Goal: Information Seeking & Learning: Learn about a topic

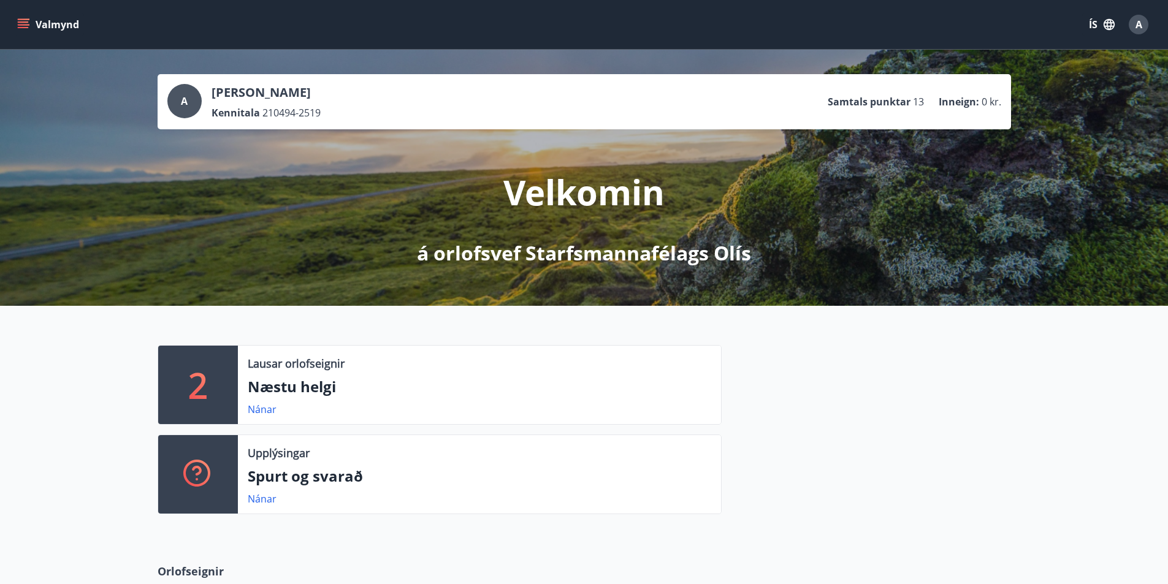
click at [39, 20] on button "Valmynd" at bounding box center [49, 24] width 69 height 22
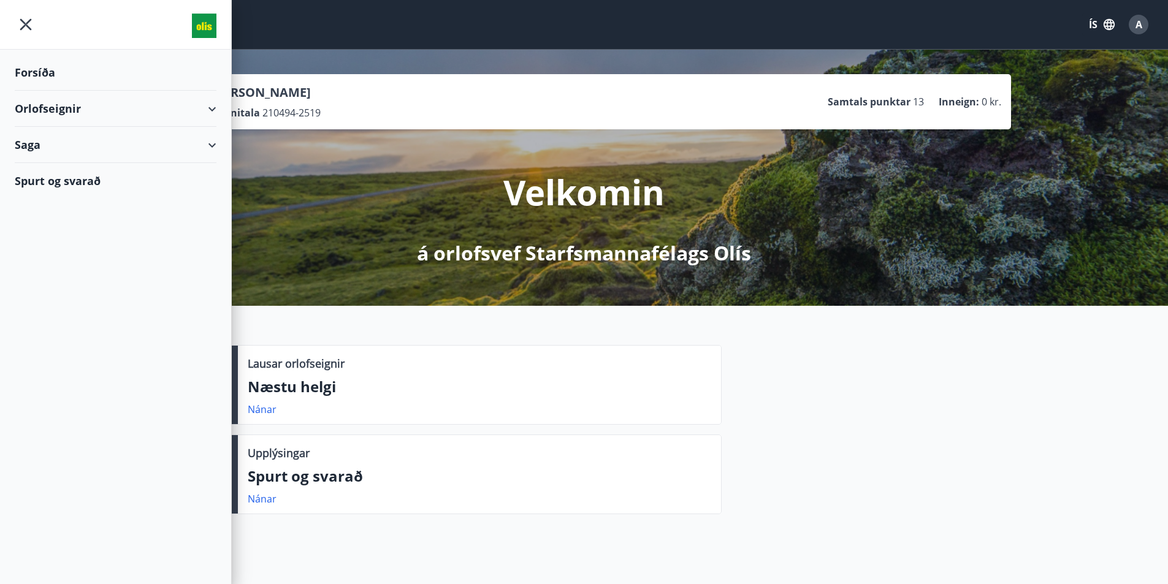
click at [177, 176] on div "Spurt og svarað" at bounding box center [116, 181] width 202 height 36
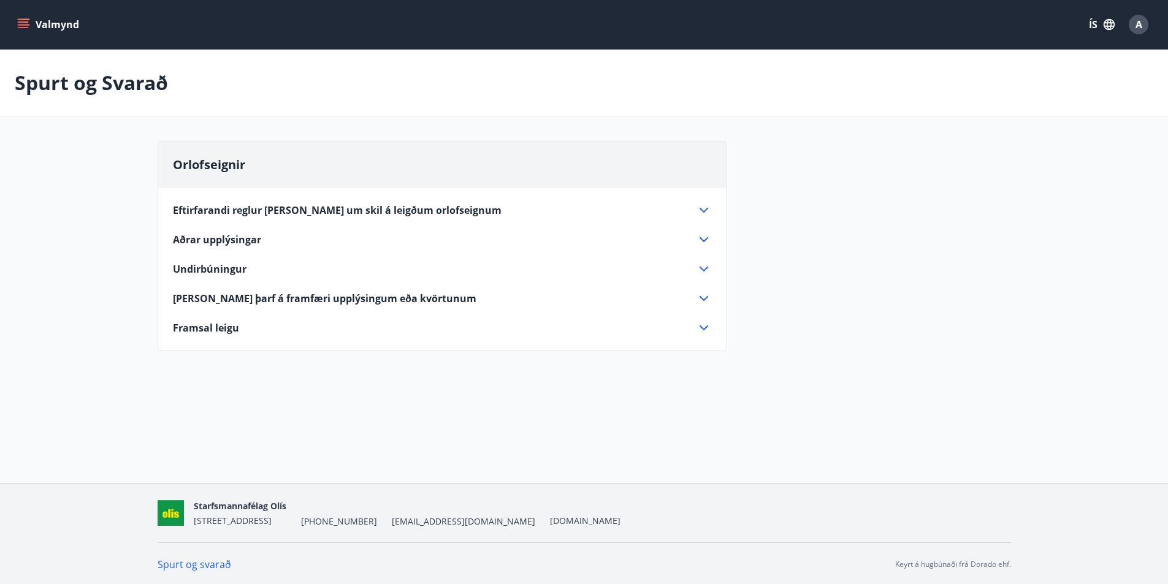
click at [704, 296] on icon at bounding box center [703, 298] width 15 height 15
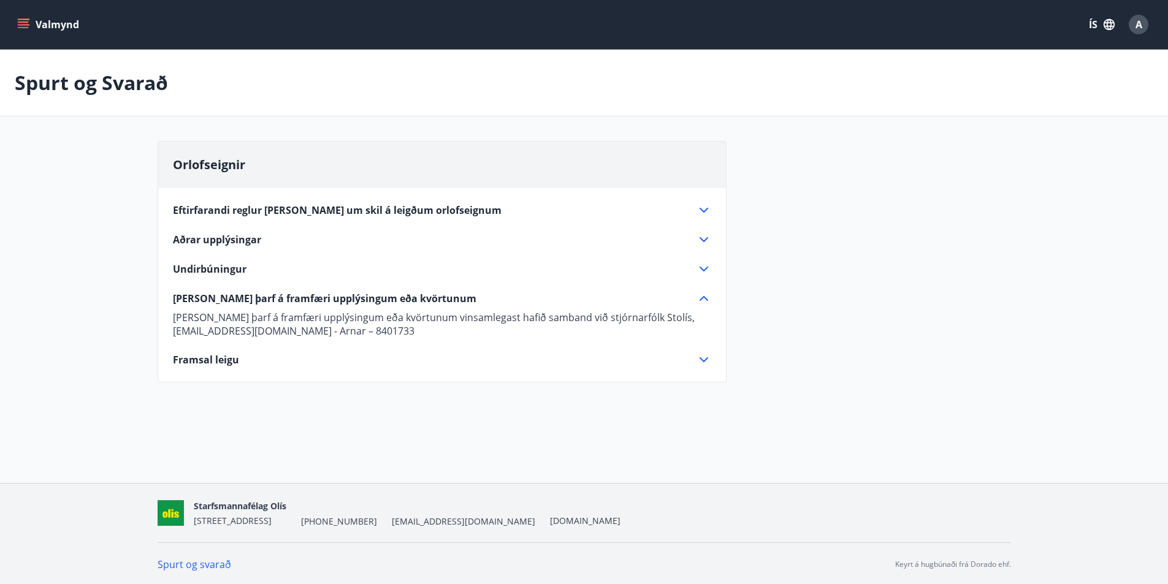
click at [699, 272] on icon at bounding box center [703, 269] width 15 height 15
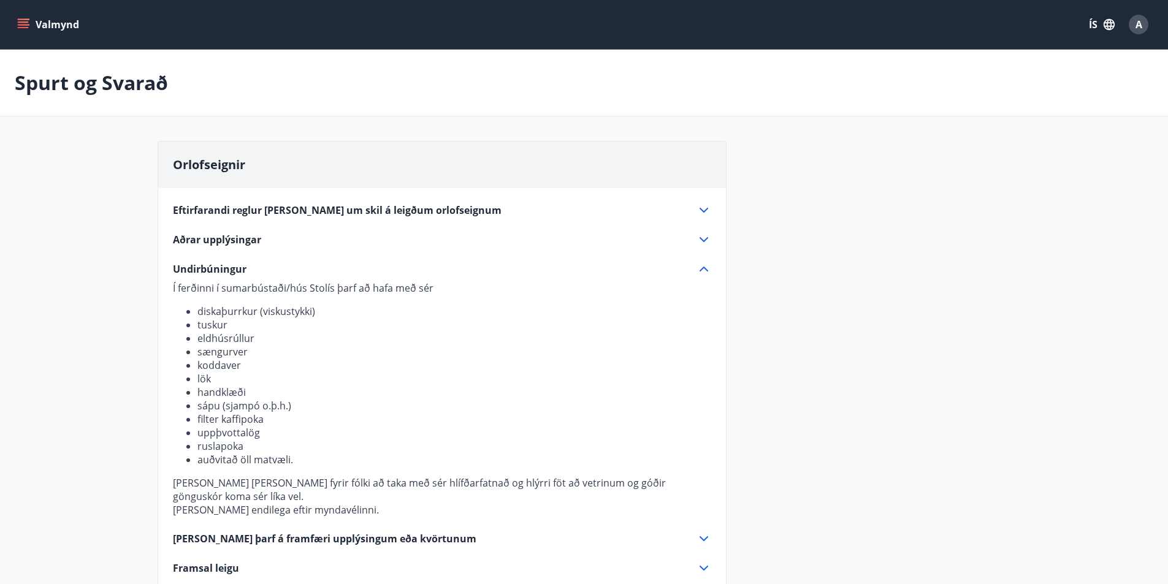
click at [707, 238] on icon at bounding box center [703, 239] width 9 height 5
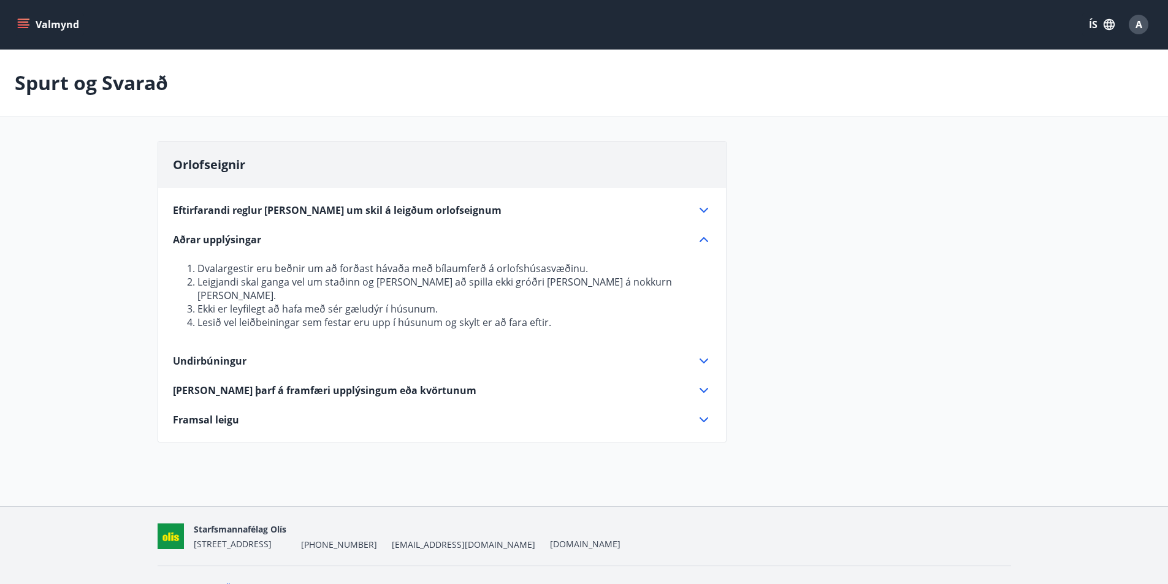
click at [698, 207] on icon at bounding box center [703, 210] width 15 height 15
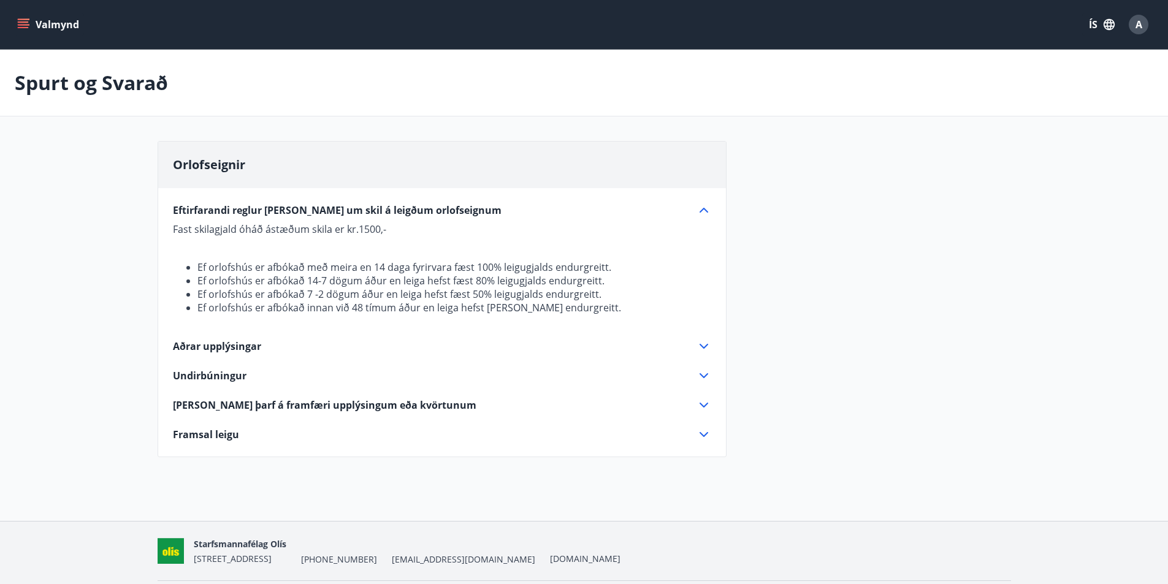
click at [704, 398] on icon at bounding box center [703, 405] width 15 height 15
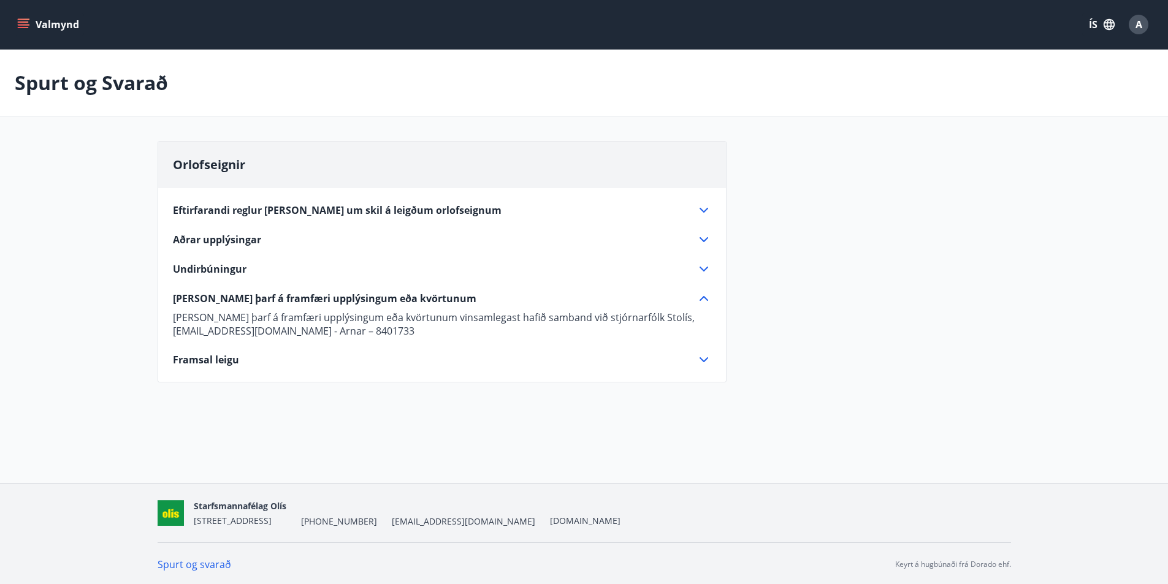
click at [702, 294] on icon at bounding box center [703, 298] width 15 height 15
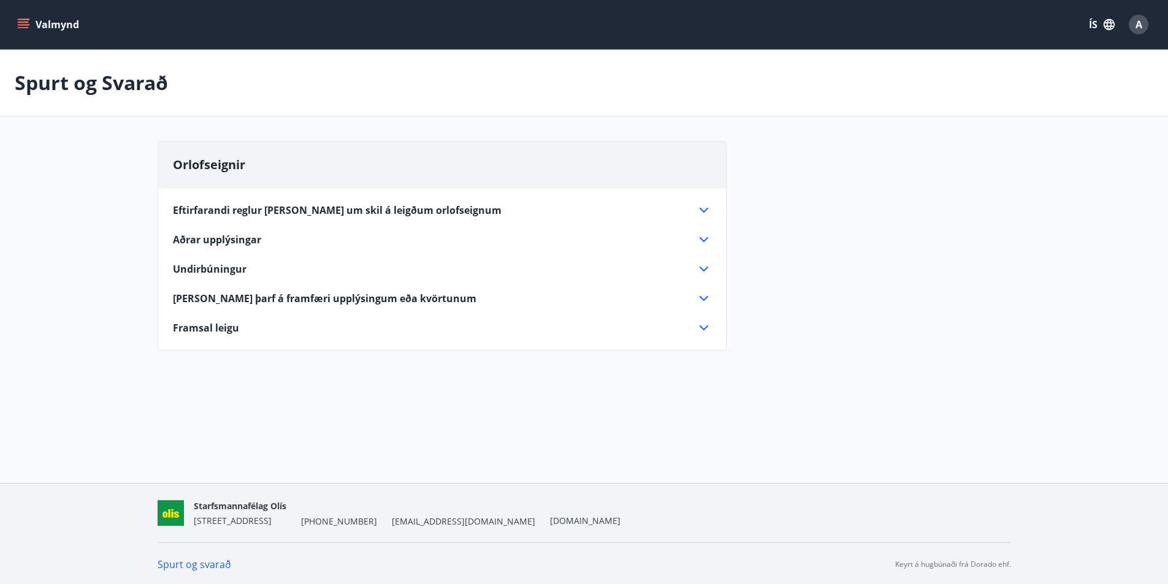
click at [704, 331] on icon at bounding box center [703, 328] width 15 height 15
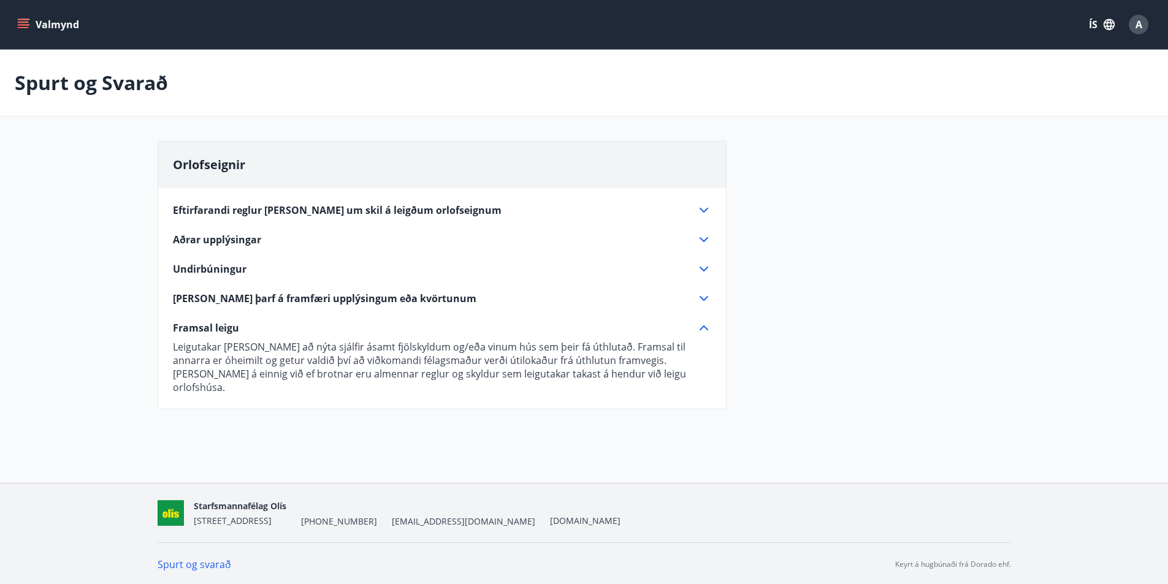
click at [674, 422] on div "Spurt og Svarað Orlofseignir Eftirfarandi reglur [PERSON_NAME] um skil á leigðu…" at bounding box center [584, 262] width 1168 height 424
click at [701, 327] on icon at bounding box center [703, 328] width 15 height 15
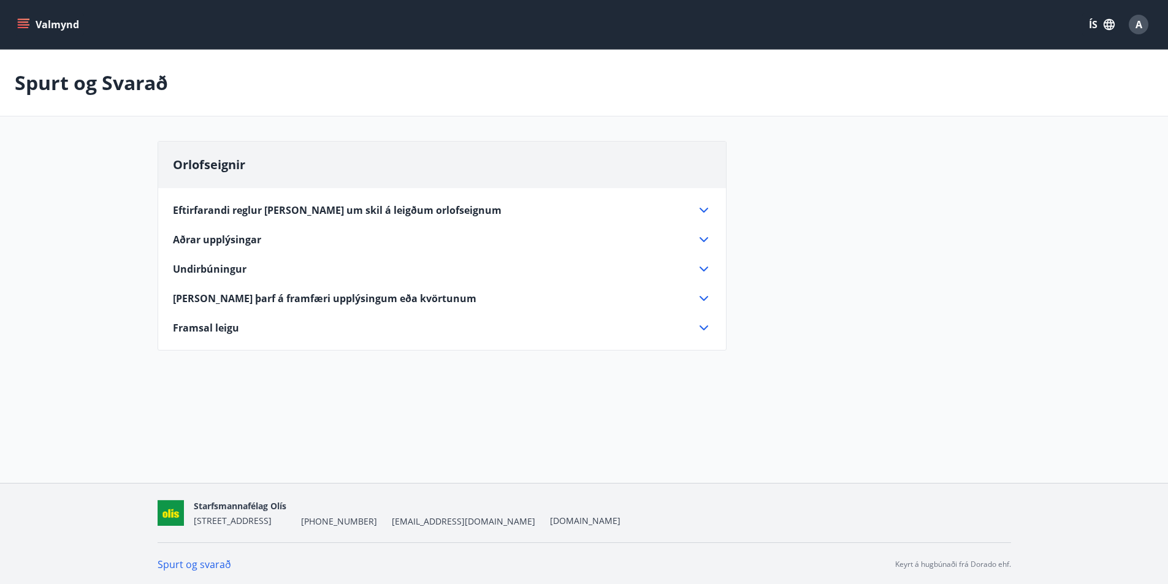
click at [702, 327] on icon at bounding box center [703, 328] width 15 height 15
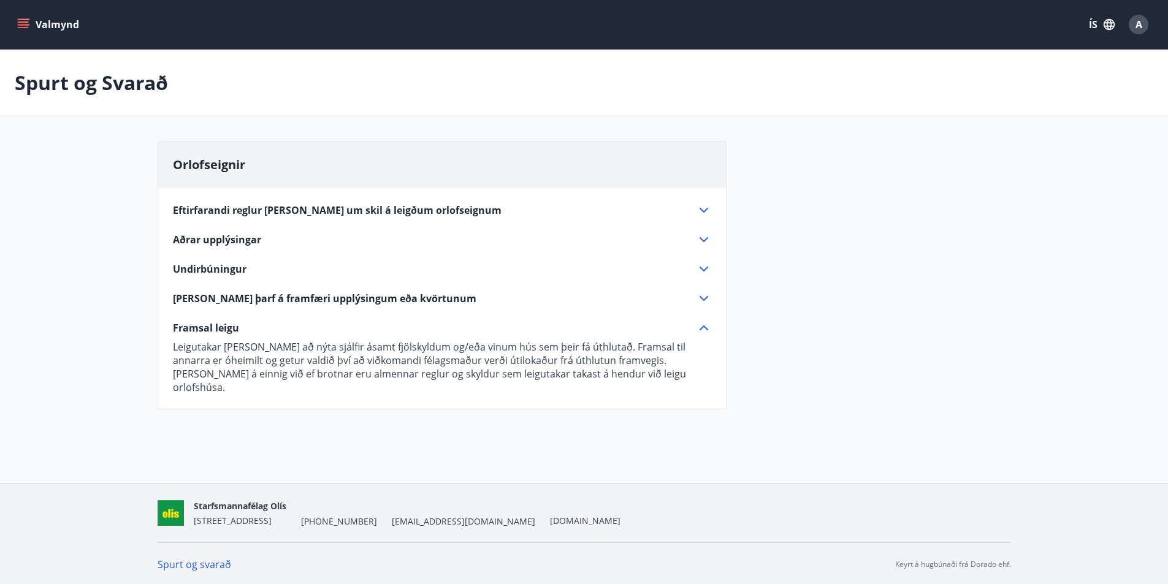
click at [702, 327] on icon at bounding box center [703, 328] width 15 height 15
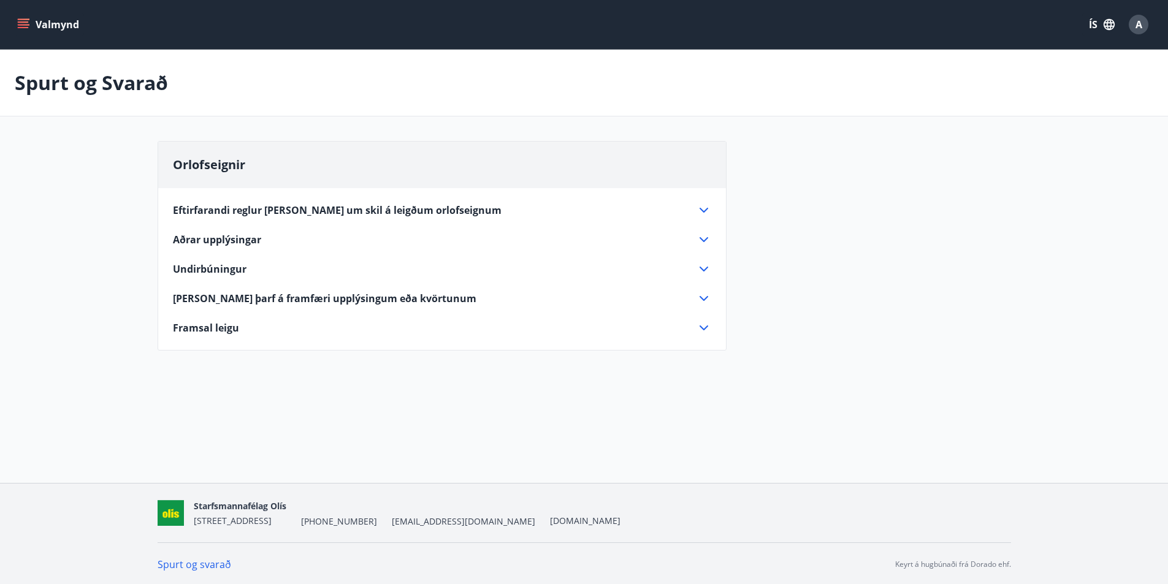
click at [699, 212] on icon at bounding box center [703, 210] width 15 height 15
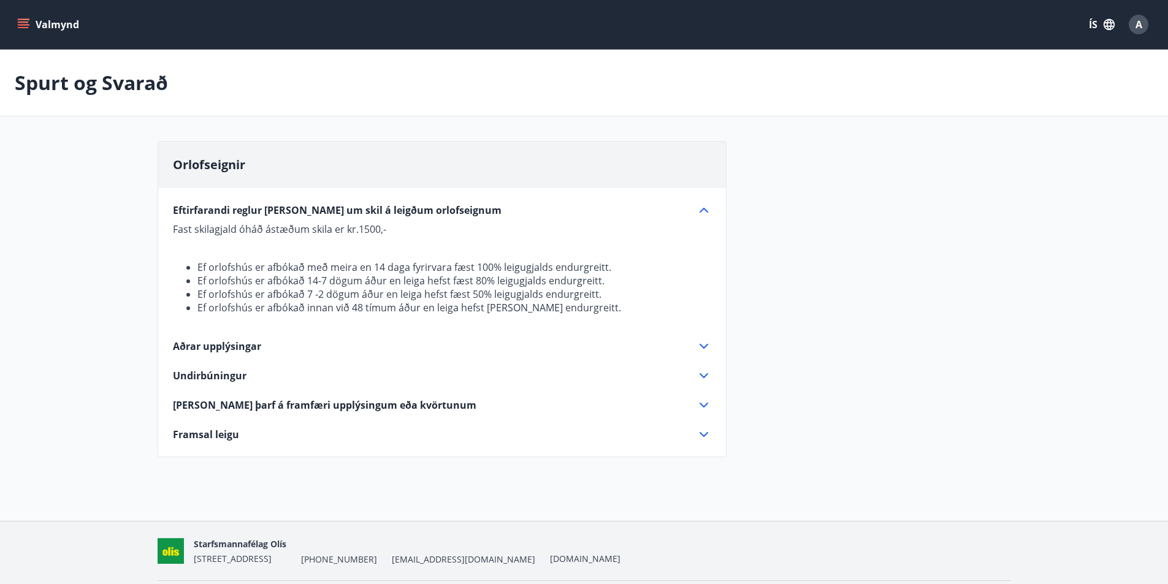
click at [700, 207] on icon at bounding box center [703, 210] width 15 height 15
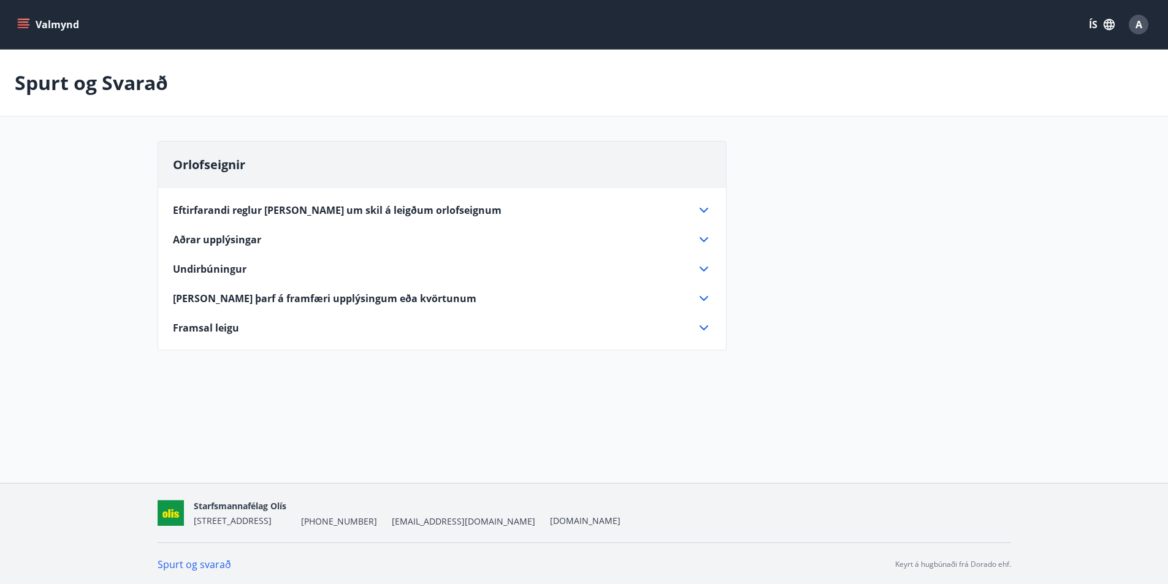
click at [701, 237] on icon at bounding box center [703, 239] width 15 height 15
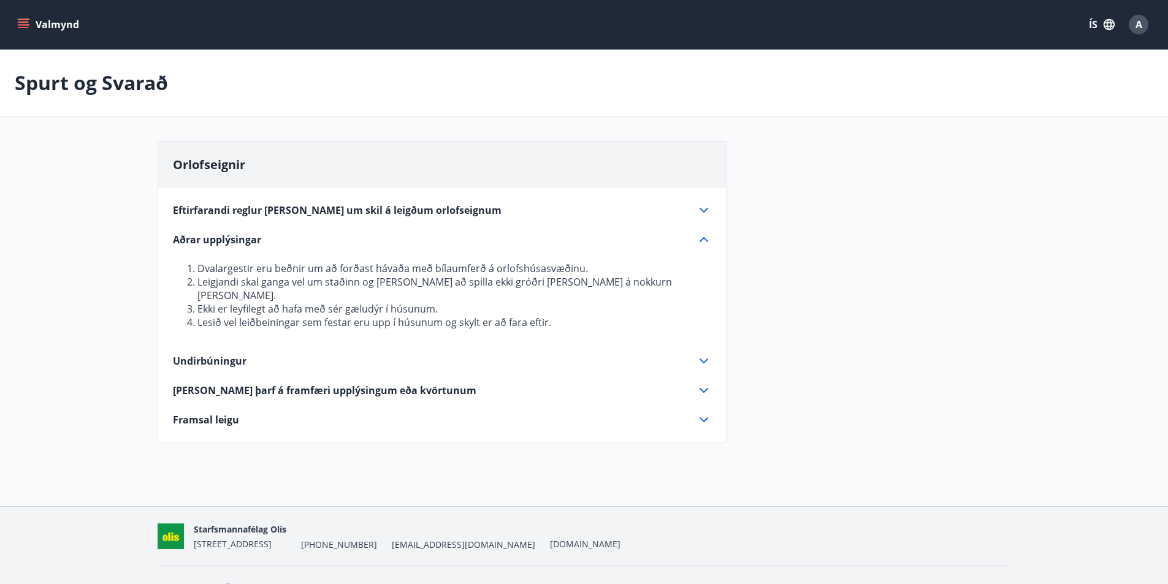
click at [699, 240] on icon at bounding box center [703, 239] width 15 height 15
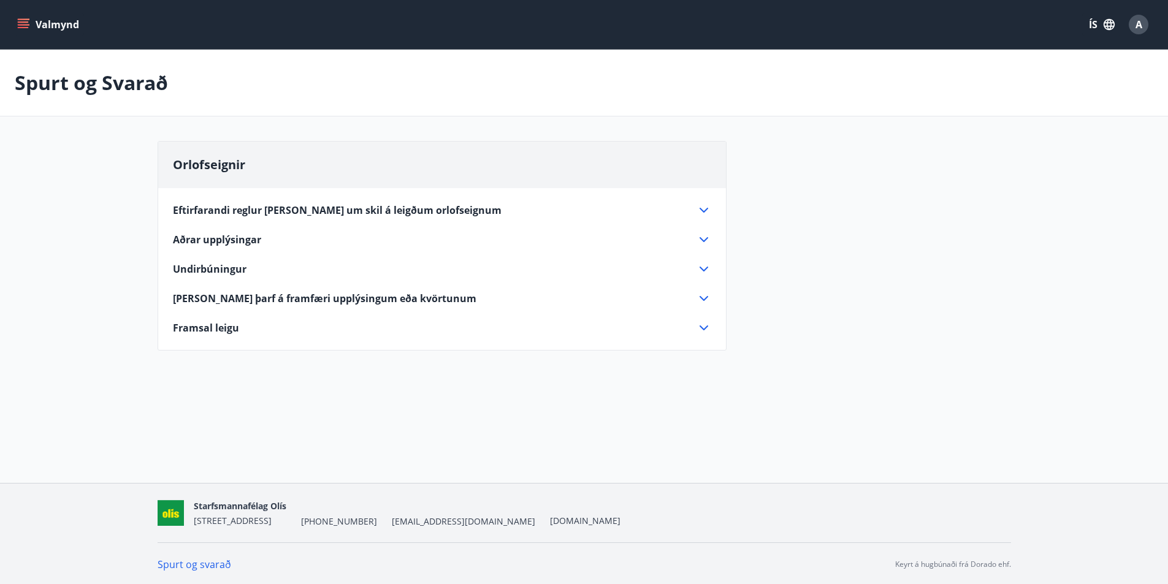
click at [702, 270] on icon at bounding box center [703, 269] width 9 height 5
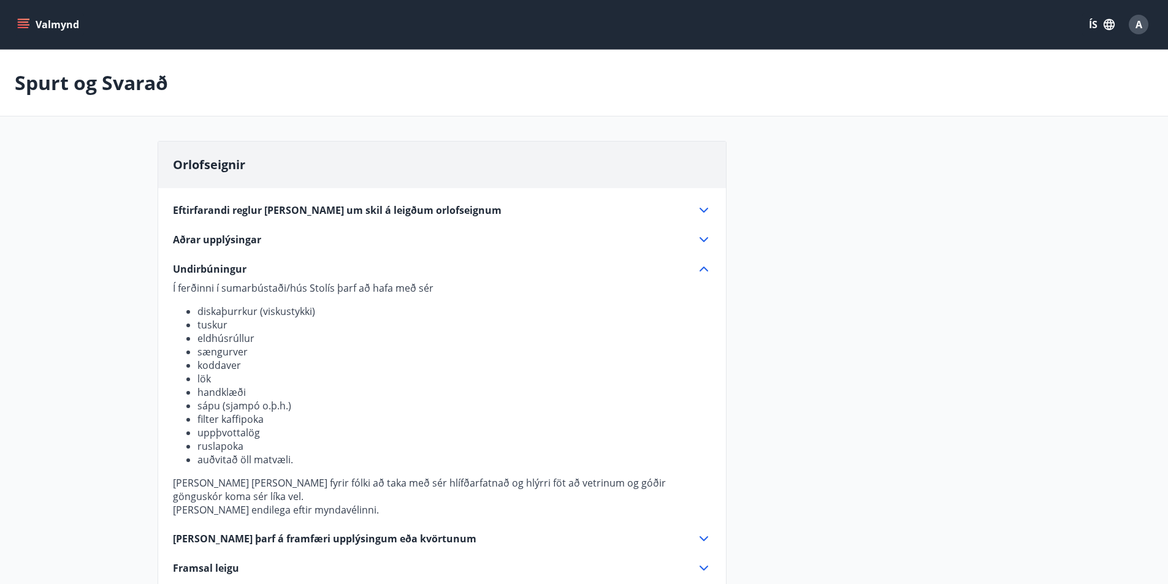
click at [702, 265] on icon at bounding box center [703, 269] width 15 height 15
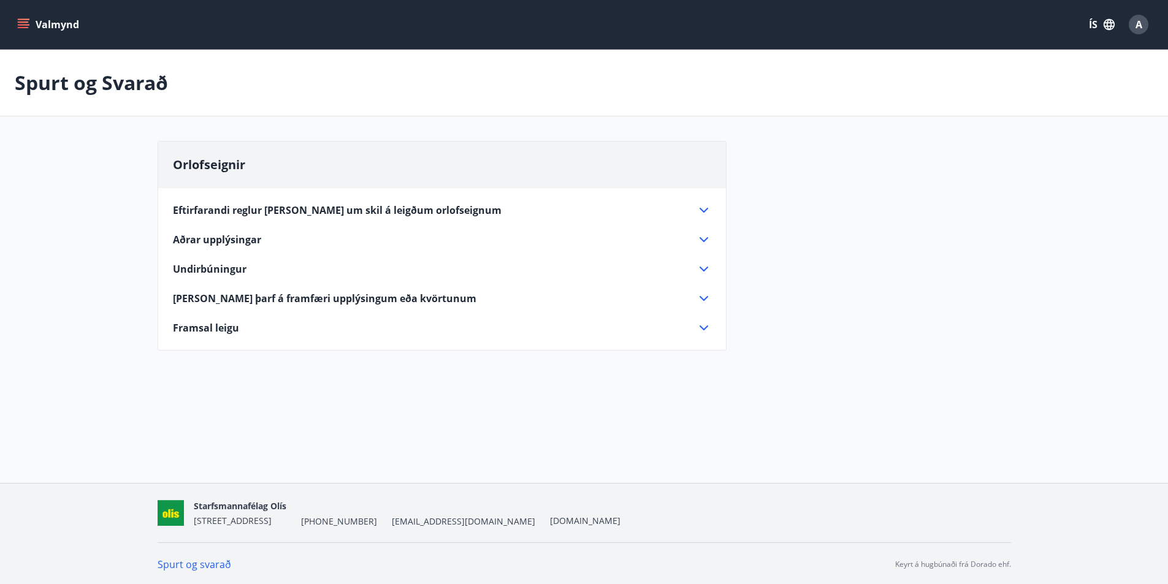
click at [700, 292] on icon at bounding box center [703, 298] width 15 height 15
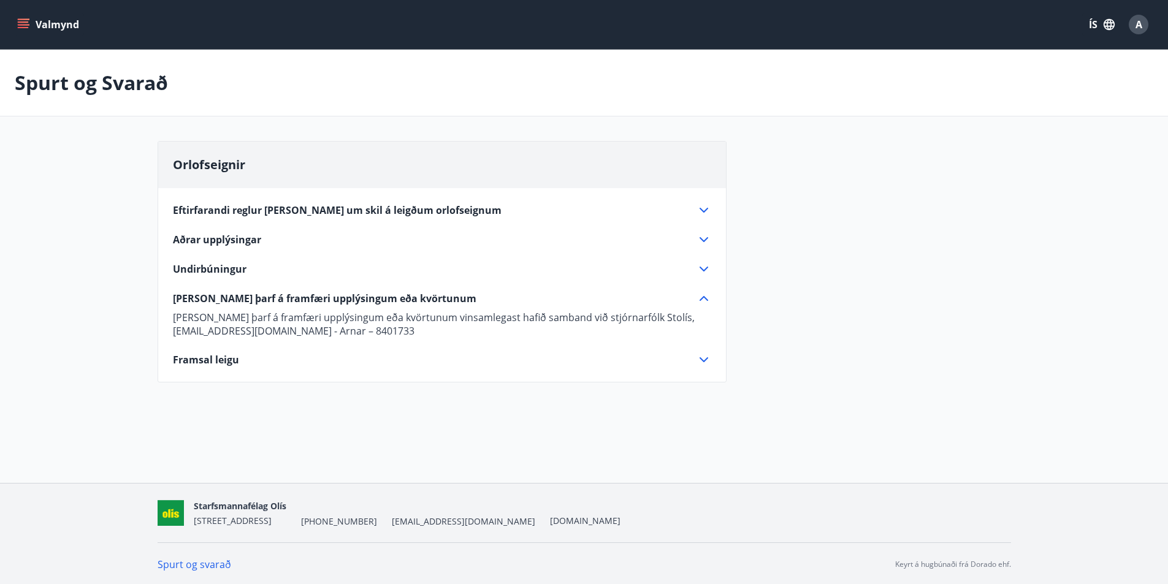
click at [709, 301] on icon at bounding box center [703, 298] width 15 height 15
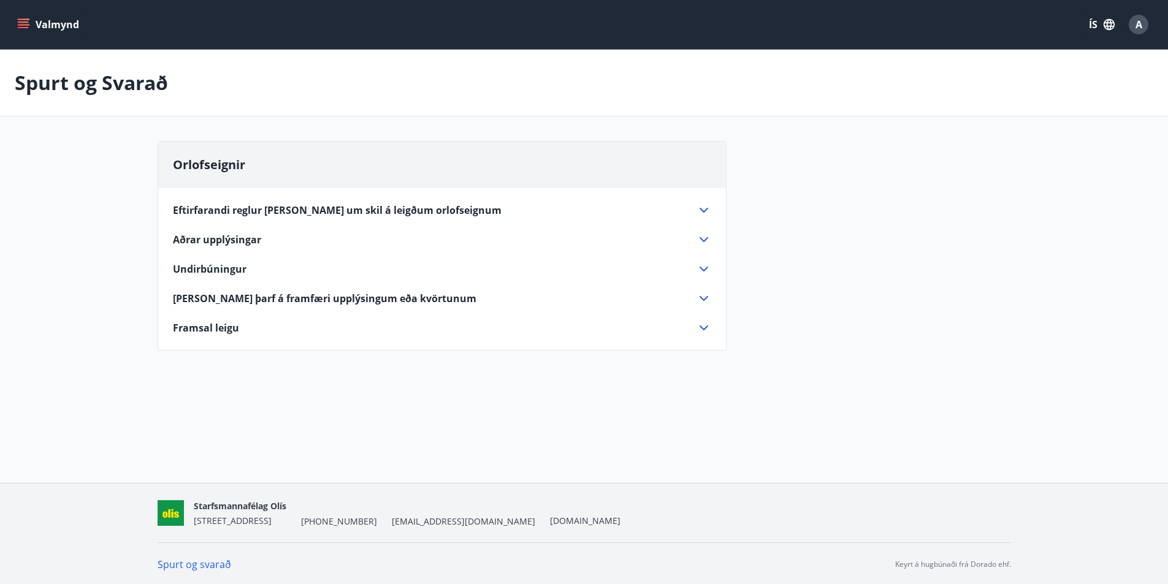
click at [701, 332] on icon at bounding box center [703, 328] width 15 height 15
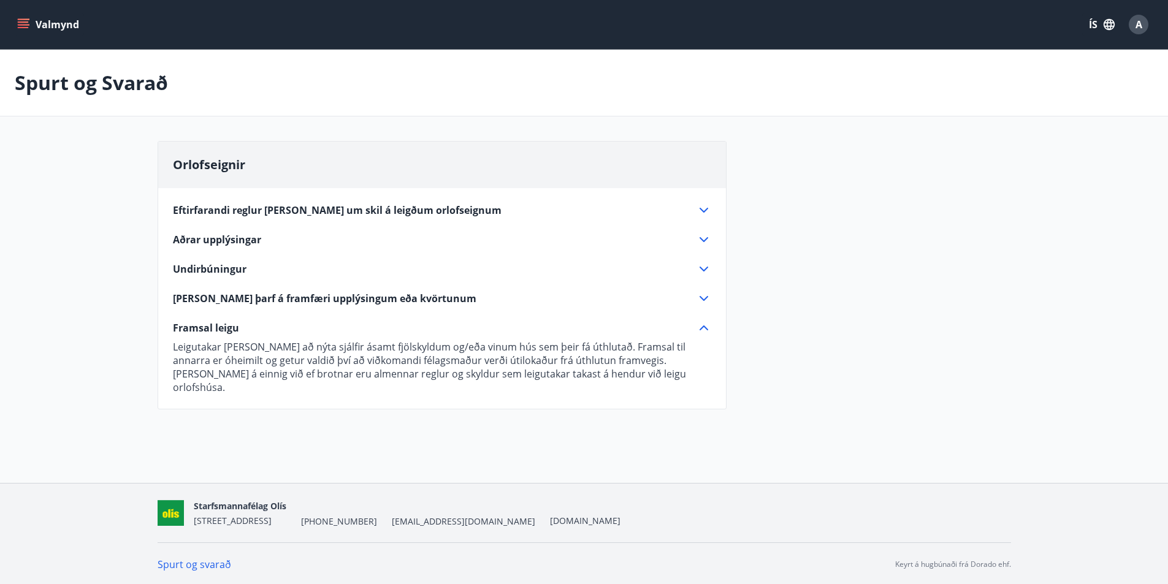
click at [701, 330] on icon at bounding box center [703, 328] width 15 height 15
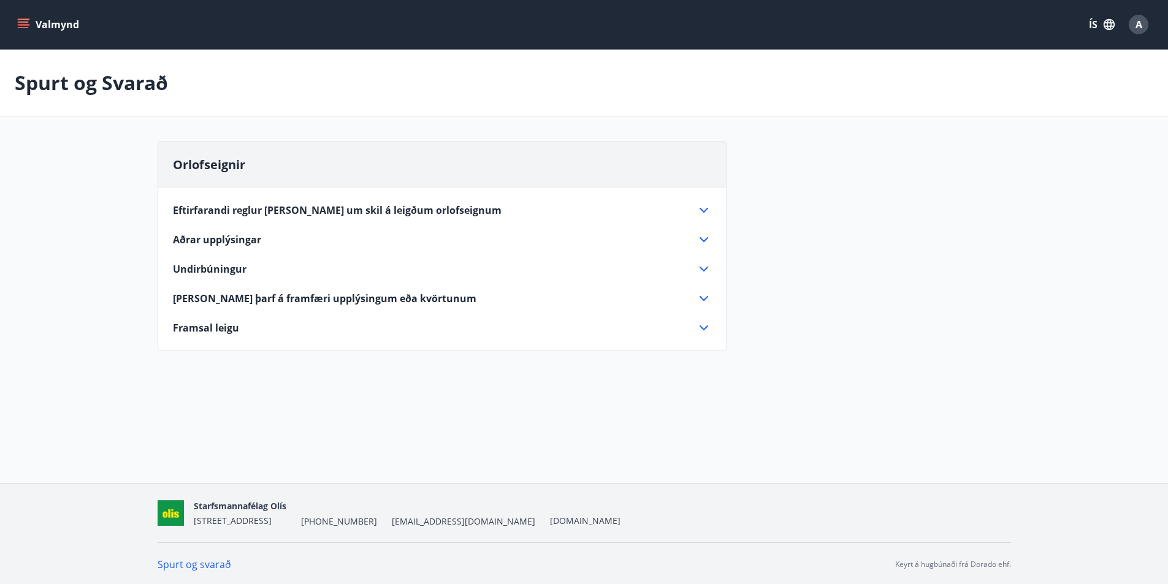
click at [209, 561] on link "Spurt og svarað" at bounding box center [195, 564] width 74 height 13
click at [116, 90] on p "Spurt og Svarað" at bounding box center [91, 82] width 153 height 27
click at [246, 167] on div "Orlofseignir" at bounding box center [442, 165] width 568 height 47
click at [275, 216] on span "Eftirfarandi reglur [PERSON_NAME] um skil á leigðum orlofseignum" at bounding box center [337, 210] width 329 height 13
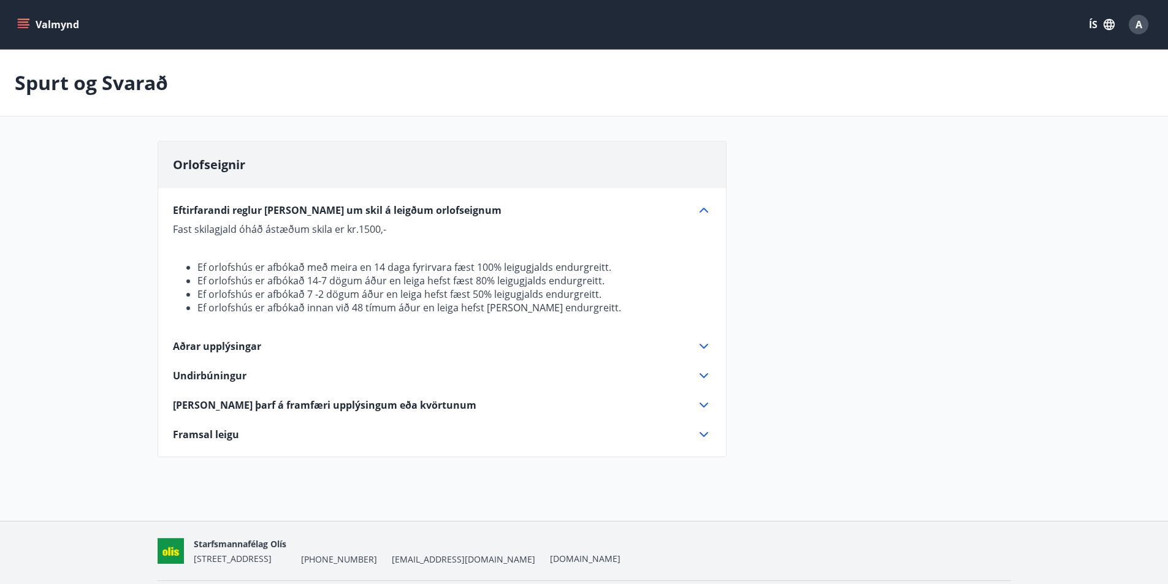
click at [275, 216] on span "Eftirfarandi reglur [PERSON_NAME] um skil á leigðum orlofseignum" at bounding box center [337, 210] width 329 height 13
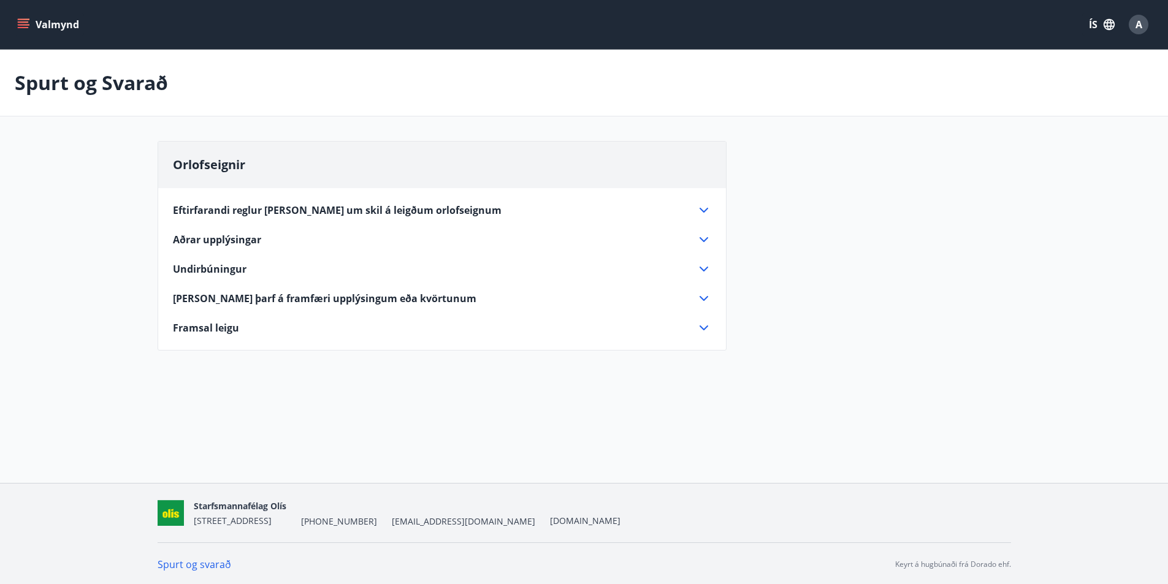
click at [264, 239] on div "Aðrar upplýsingar" at bounding box center [434, 239] width 523 height 13
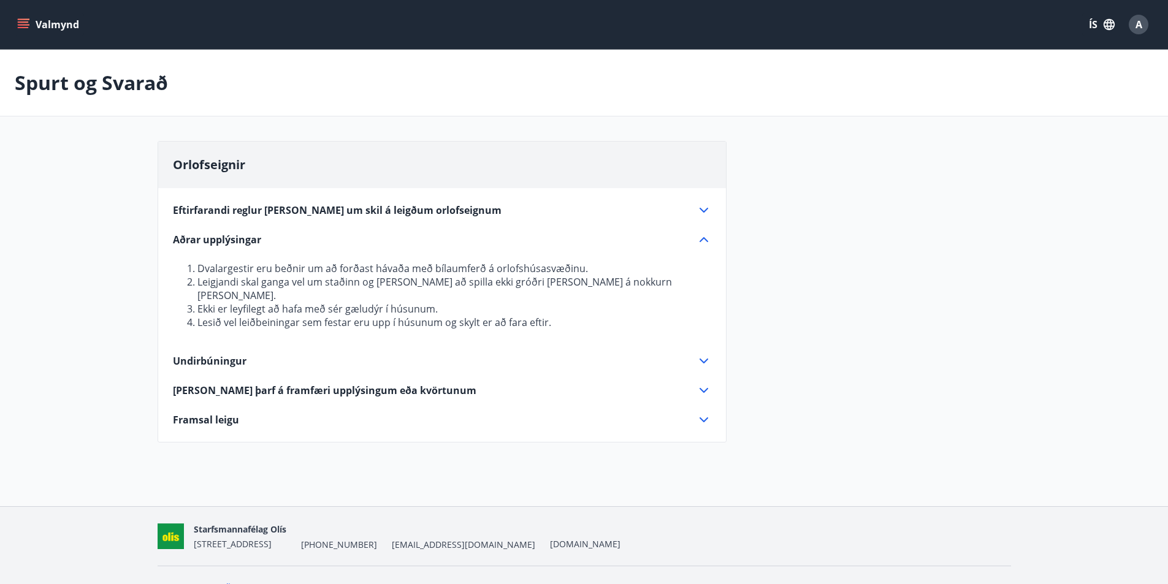
click at [261, 240] on div "Aðrar upplýsingar" at bounding box center [434, 239] width 523 height 13
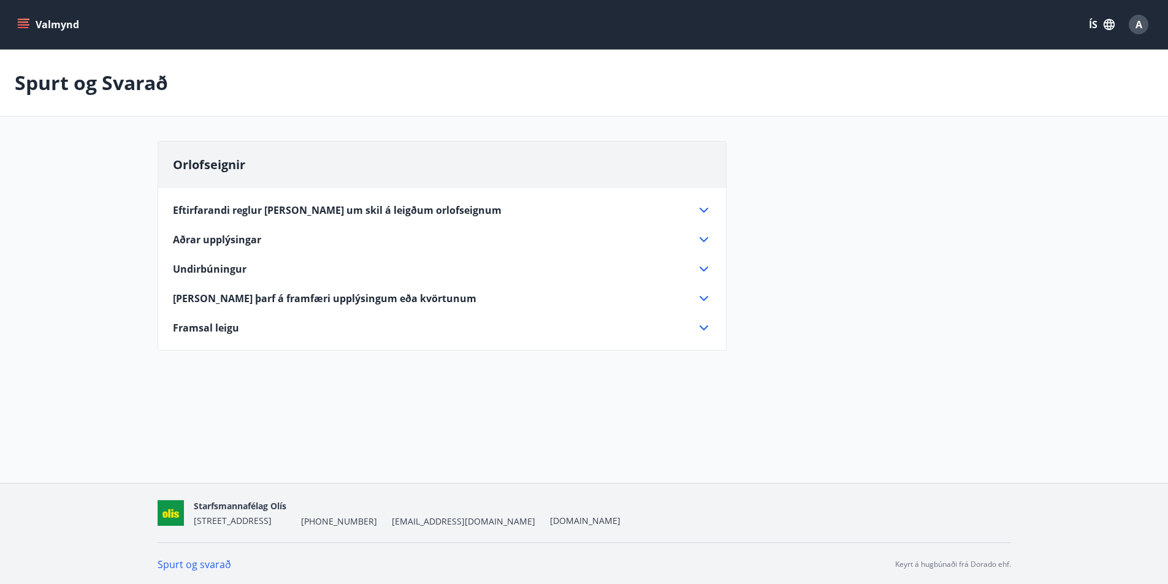
click at [87, 66] on div "Spurt og Svarað" at bounding box center [584, 83] width 1168 height 67
click at [50, 32] on button "Valmynd" at bounding box center [49, 24] width 69 height 22
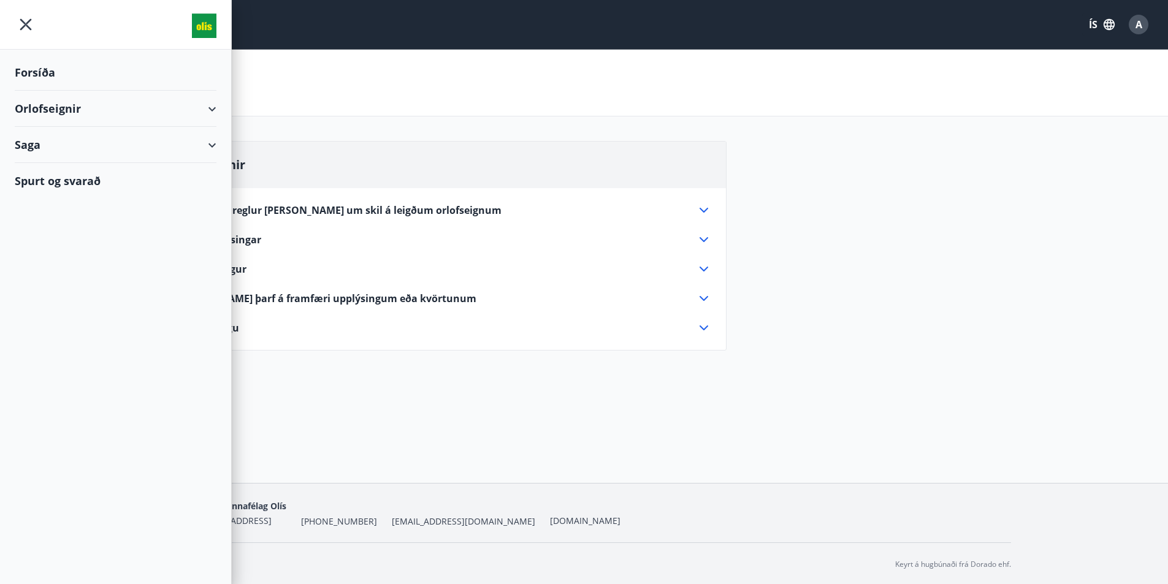
click at [63, 73] on div "Forsíða" at bounding box center [116, 73] width 202 height 36
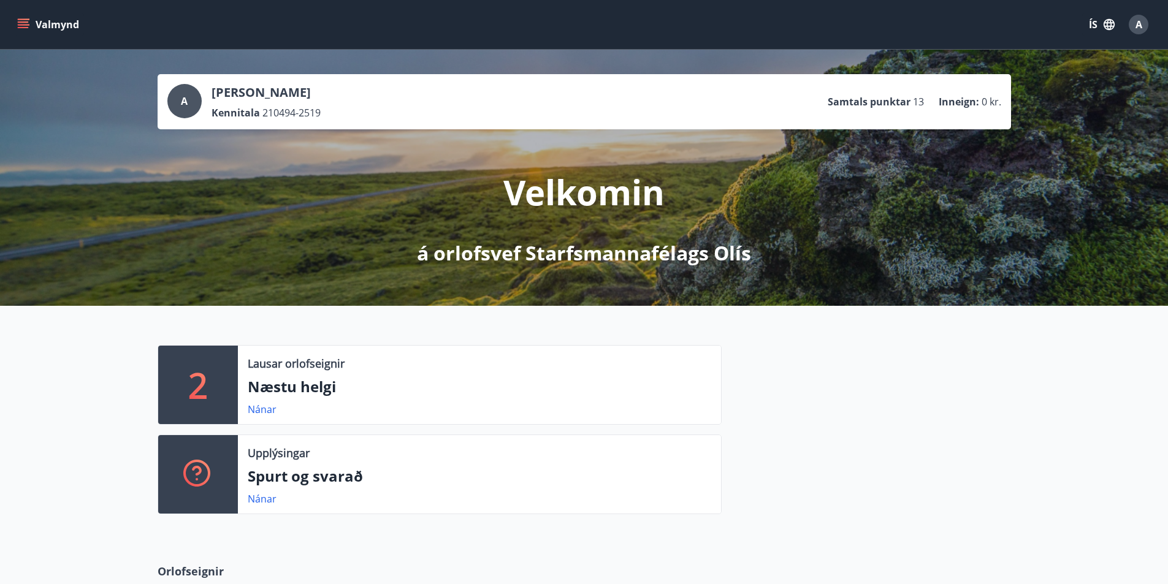
click at [59, 25] on button "Valmynd" at bounding box center [49, 24] width 69 height 22
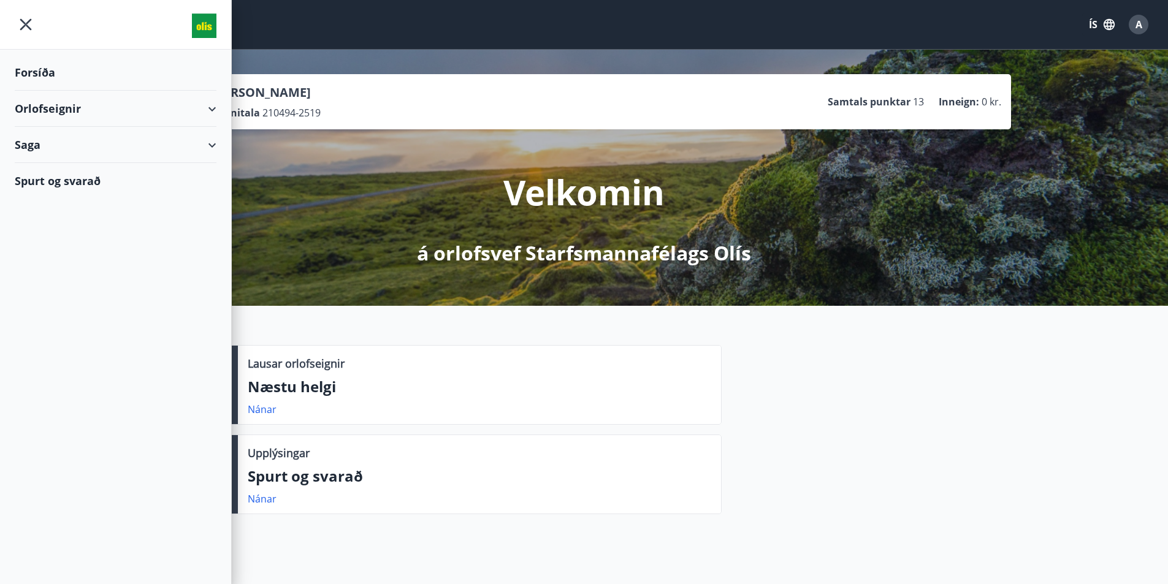
click at [209, 112] on div "Orlofseignir" at bounding box center [116, 109] width 202 height 36
click at [208, 112] on div "Orlofseignir" at bounding box center [116, 109] width 202 height 36
click at [207, 145] on div "Saga" at bounding box center [116, 145] width 202 height 36
click at [208, 145] on div "Saga" at bounding box center [116, 145] width 202 height 36
click at [40, 289] on div "Forsíða Orlofseignir Saga Spurt og svarað" at bounding box center [116, 292] width 232 height 584
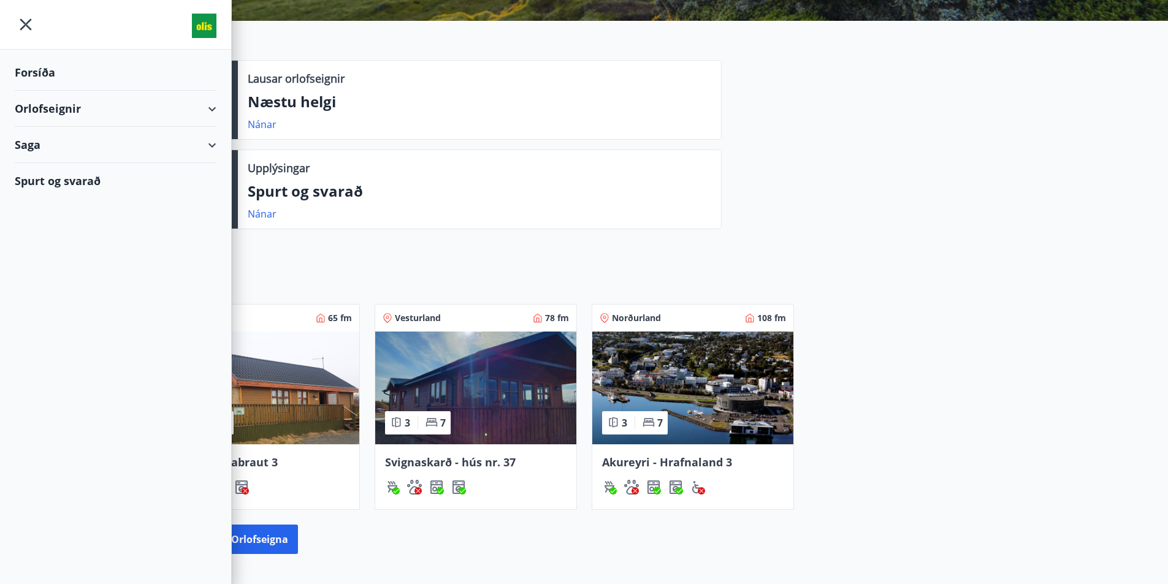
scroll to position [427, 0]
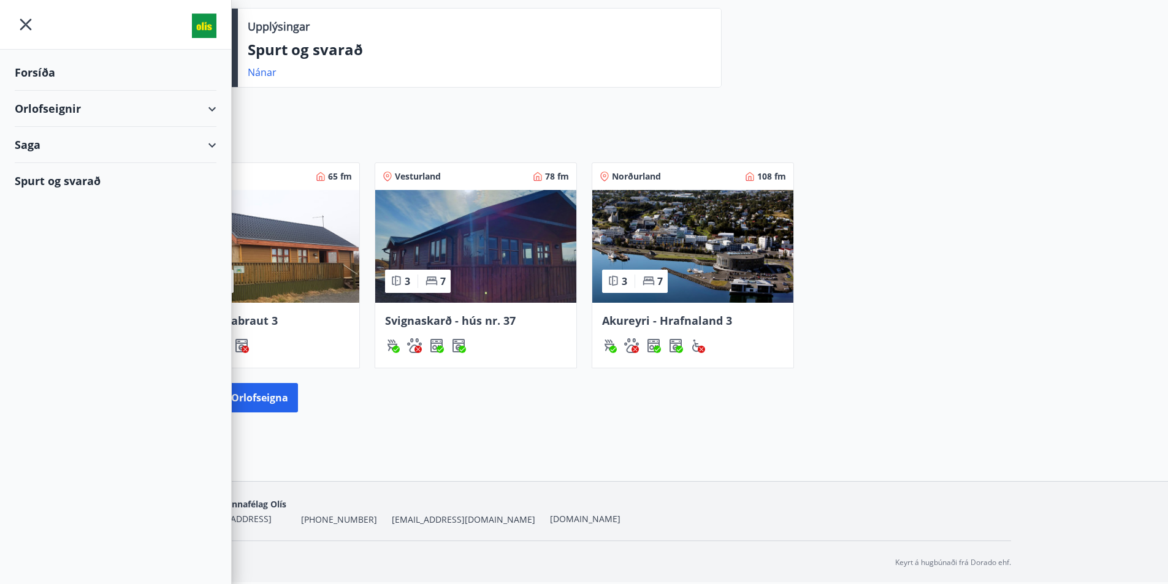
click at [1125, 193] on div "Orlofseignir Suðurland 65 fm 3 6 Úthlíð - Refabraut 3 Vesturland 78 fm 3 7 Svig…" at bounding box center [584, 274] width 1168 height 315
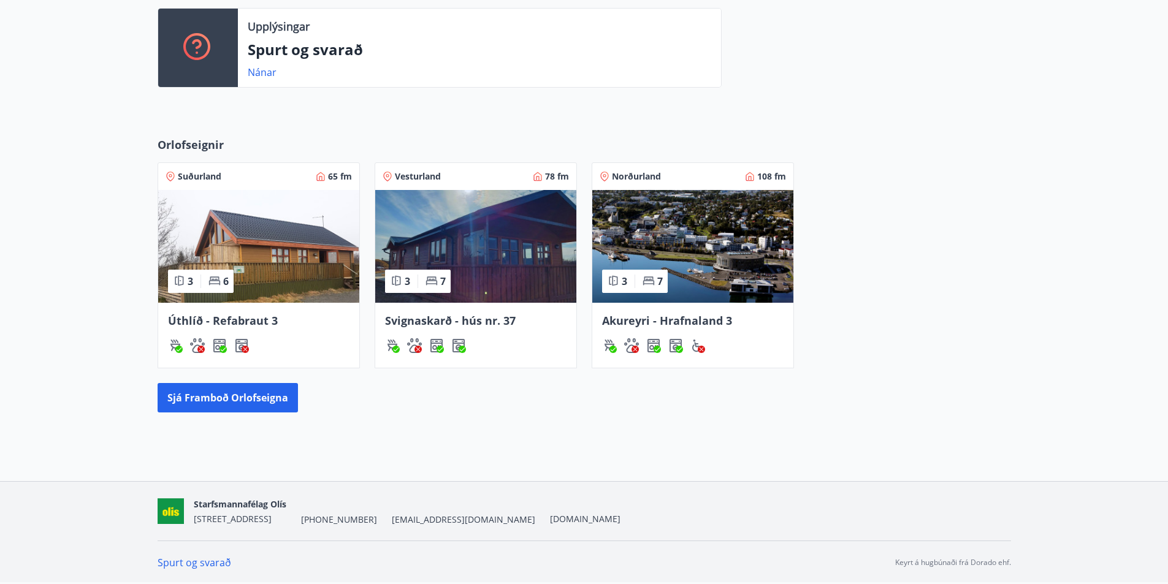
click at [1125, 360] on div "Orlofseignir Suðurland 65 fm 3 6 Úthlíð - Refabraut 3 Vesturland 78 fm 3 7 Svig…" at bounding box center [584, 274] width 1168 height 315
